Goal: Transaction & Acquisition: Purchase product/service

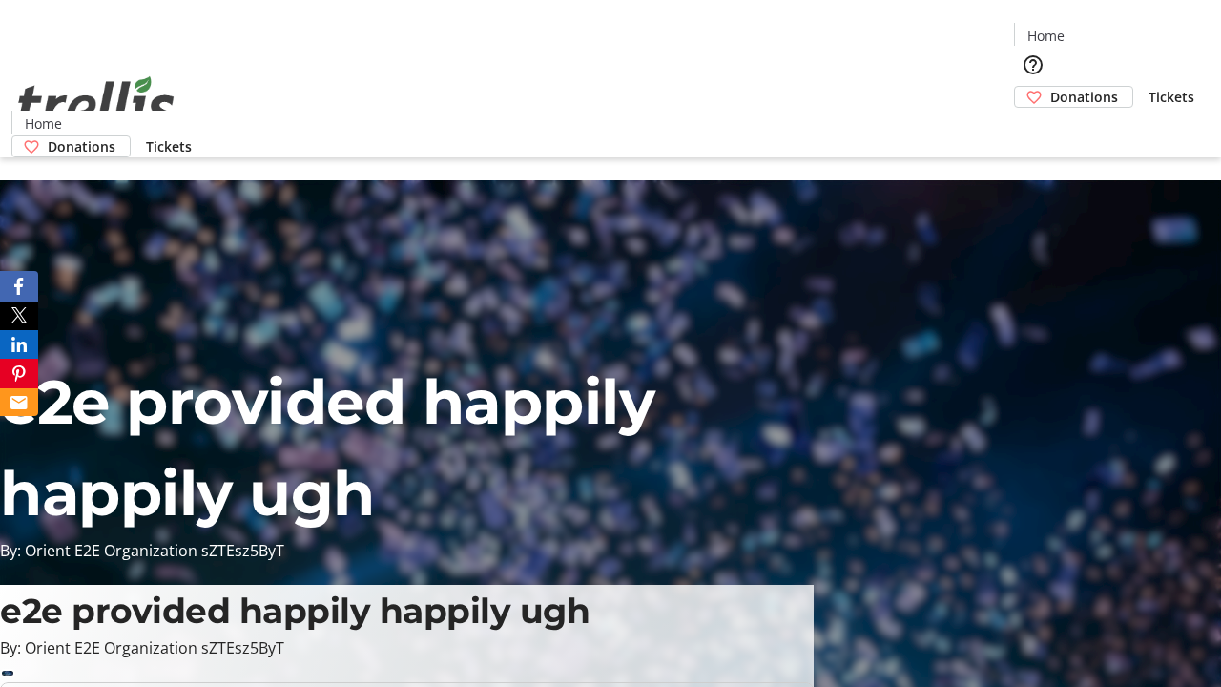
click at [1050, 87] on span "Donations" at bounding box center [1084, 97] width 68 height 20
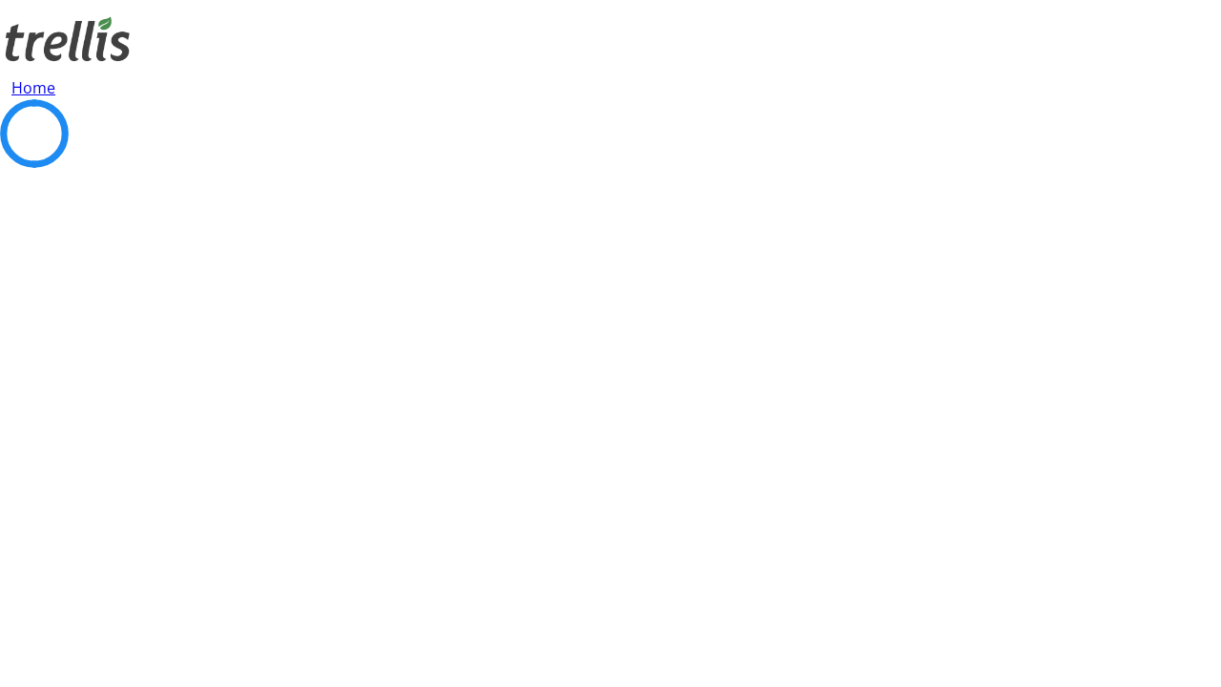
select select "CA"
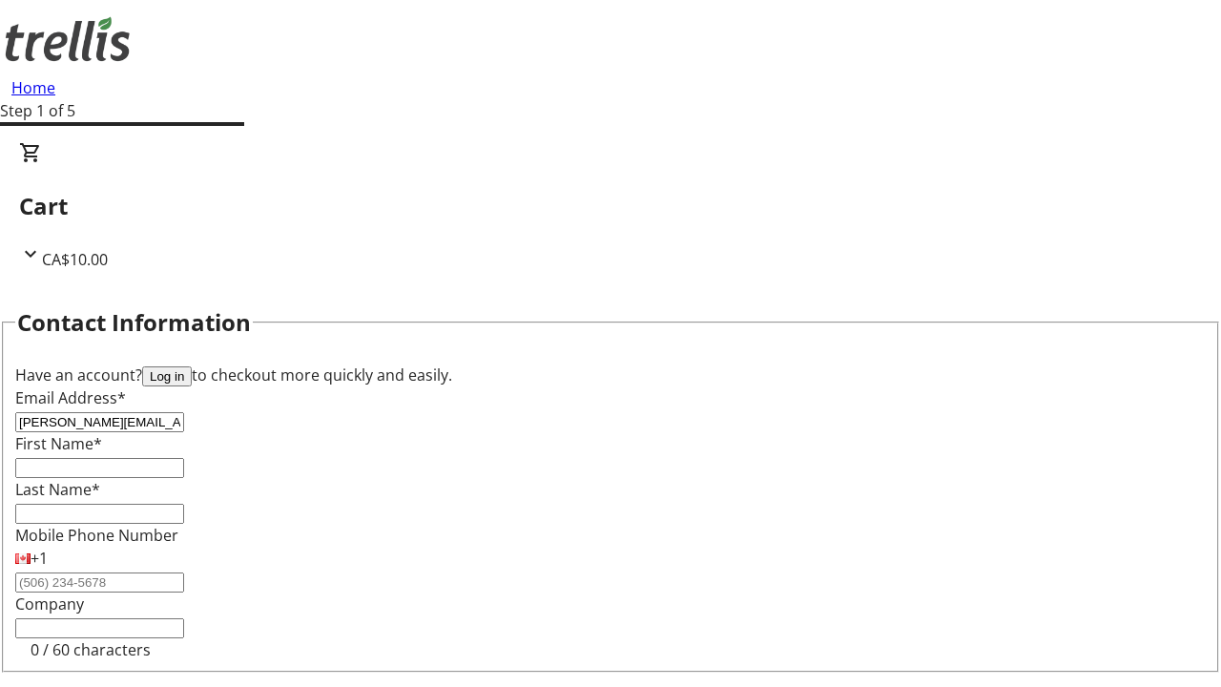
type input "[PERSON_NAME][EMAIL_ADDRESS][DOMAIN_NAME]"
type input "[PERSON_NAME]"
type input "[STREET_ADDRESS][PERSON_NAME]"
type input "Kelowna"
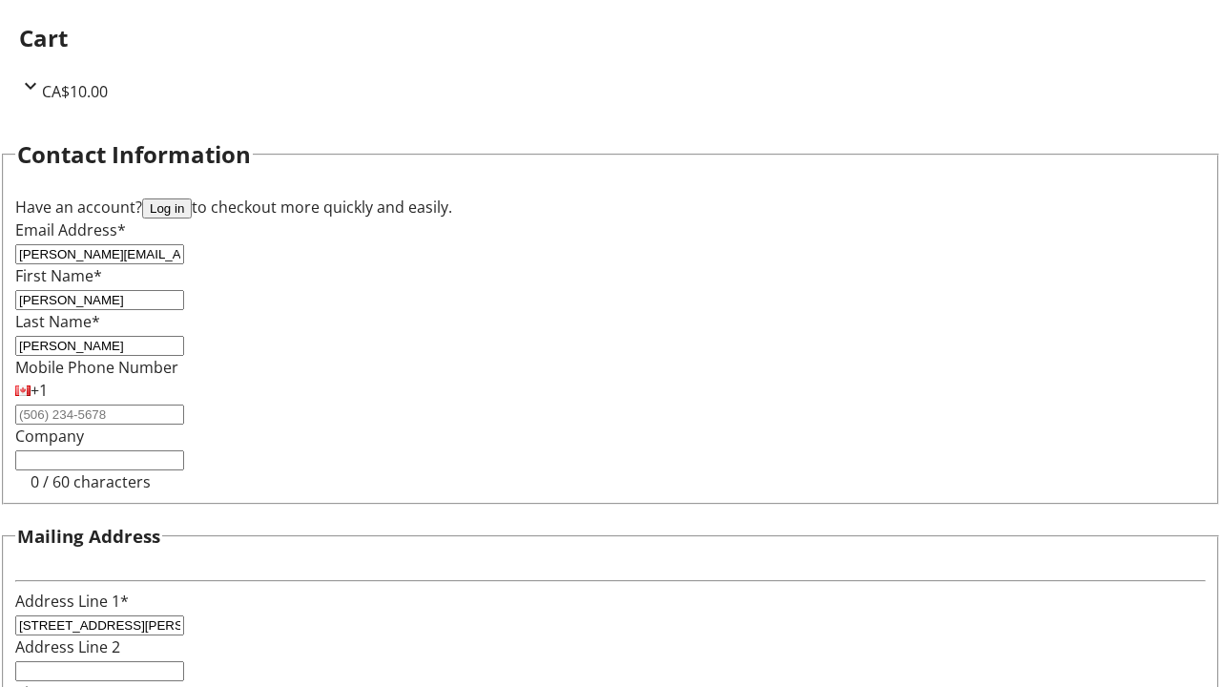
select select "BC"
type input "Kelowna"
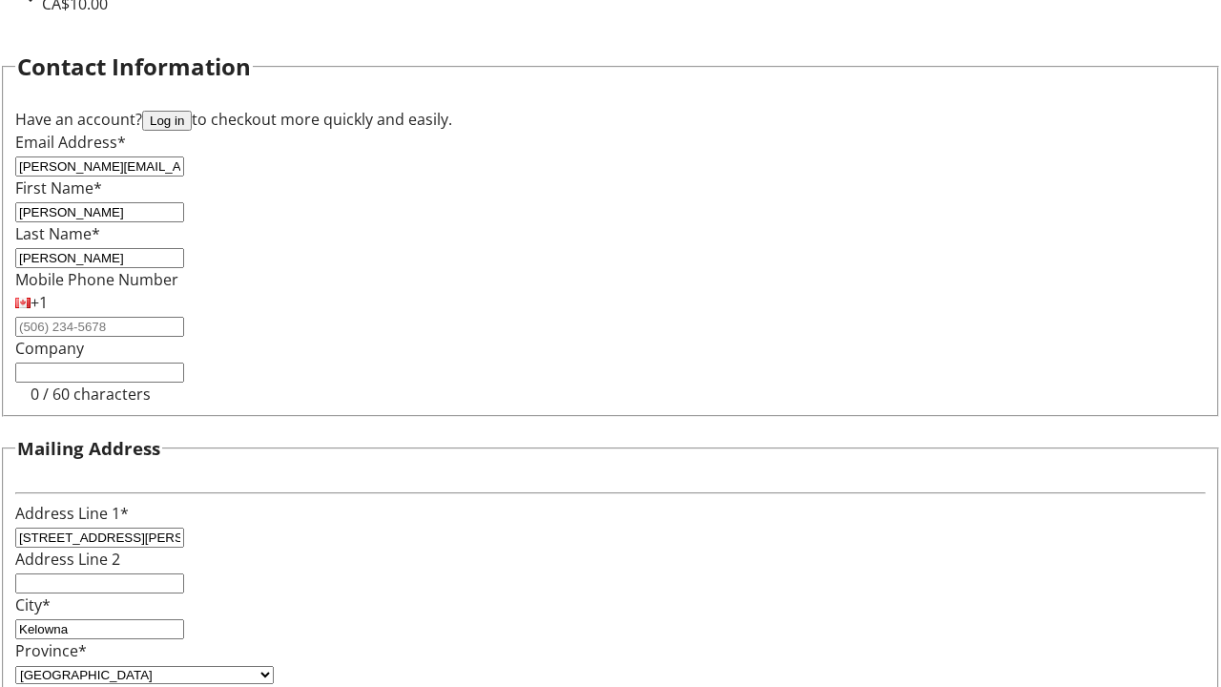
type input "V1Y 0C2"
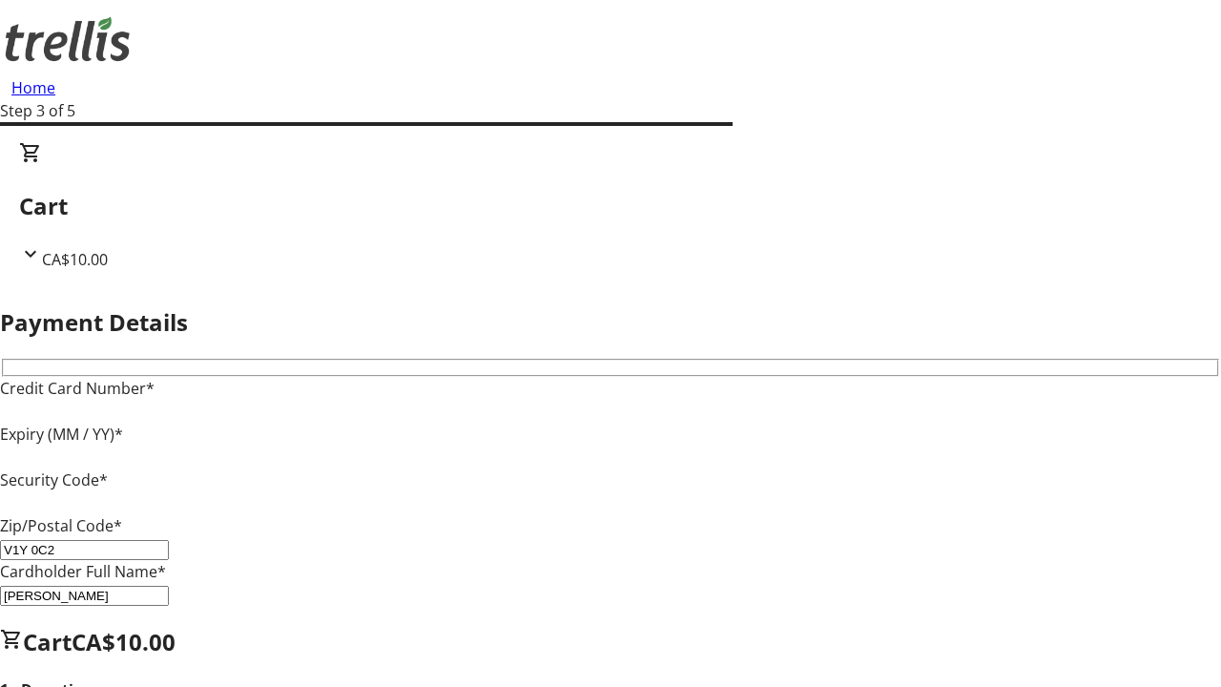
type input "V1Y 0C2"
